Goal: Information Seeking & Learning: Learn about a topic

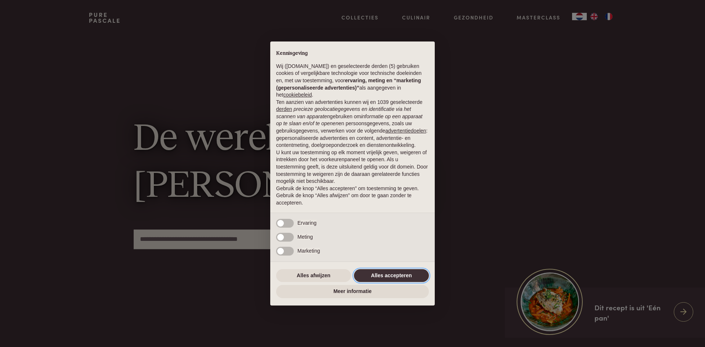
click at [385, 275] on button "Alles accepteren" at bounding box center [391, 275] width 75 height 13
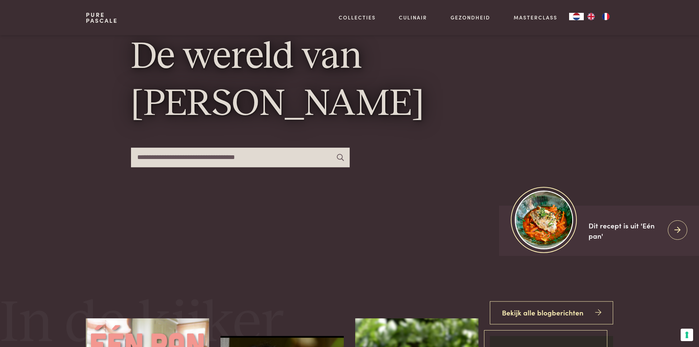
scroll to position [73, 0]
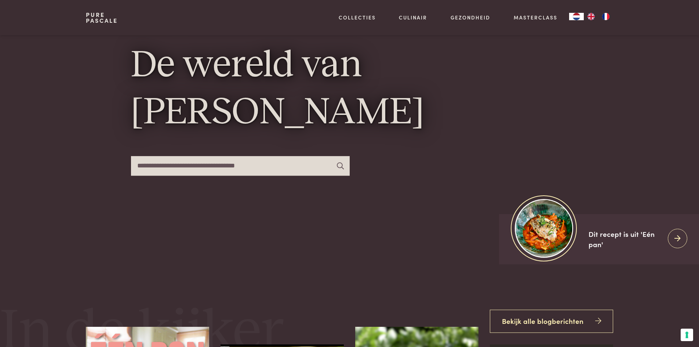
click at [229, 165] on input "text" at bounding box center [240, 165] width 219 height 19
click at [348, 167] on input "text" at bounding box center [240, 165] width 219 height 19
click at [341, 167] on icon at bounding box center [340, 165] width 7 height 7
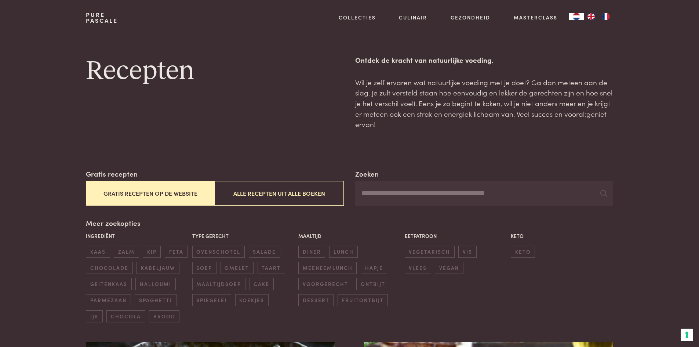
click at [141, 185] on button "Gratis recepten op de website" at bounding box center [150, 193] width 129 height 25
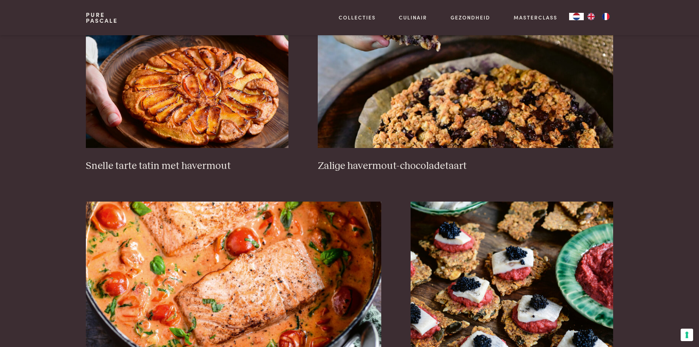
scroll to position [1196, 0]
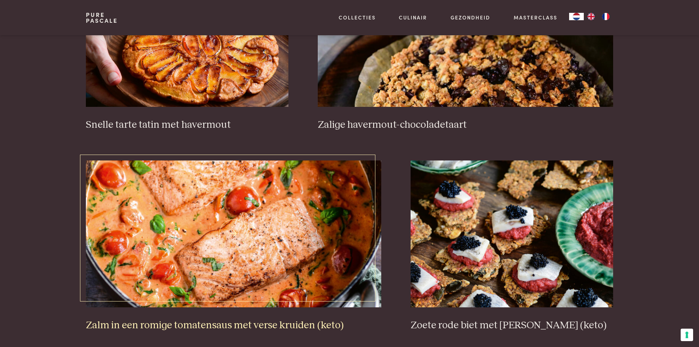
click at [283, 244] on img at bounding box center [234, 233] width 296 height 147
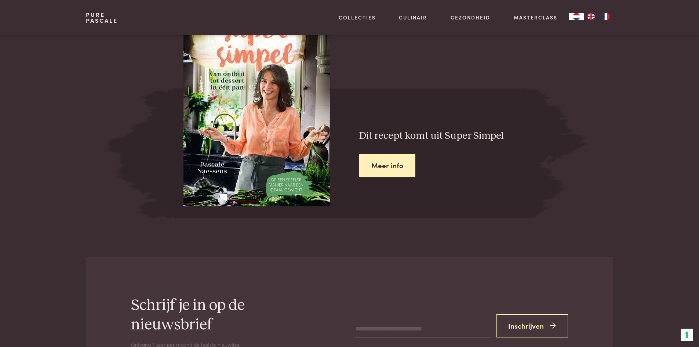
scroll to position [697, 0]
